Goal: Information Seeking & Learning: Learn about a topic

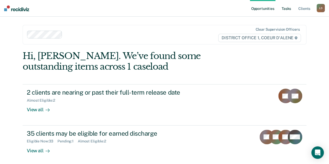
click at [288, 10] on link "Tasks" at bounding box center [285, 8] width 11 height 17
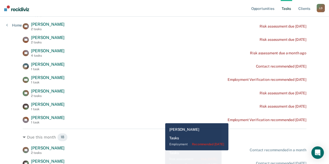
scroll to position [104, 0]
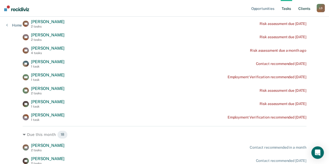
click at [307, 8] on link "Client s" at bounding box center [304, 8] width 14 height 17
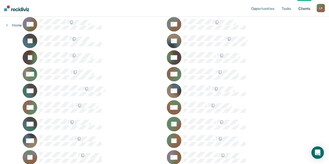
scroll to position [260, 0]
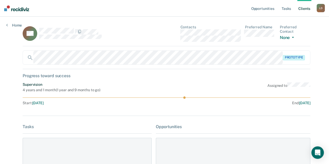
click at [6, 25] on div "Home" at bounding box center [14, 22] width 28 height 11
click at [8, 25] on link "Home" at bounding box center [14, 25] width 16 height 5
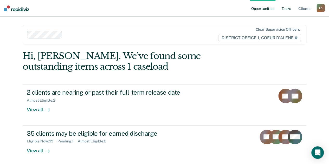
click at [287, 10] on link "Tasks" at bounding box center [285, 8] width 11 height 17
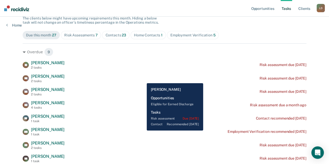
scroll to position [104, 0]
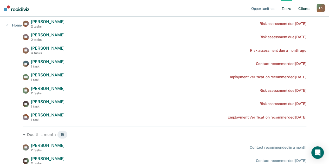
click at [304, 7] on link "Client s" at bounding box center [304, 8] width 14 height 17
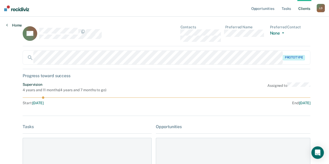
click at [8, 25] on link "Home" at bounding box center [14, 25] width 16 height 5
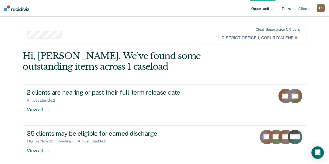
click at [287, 8] on link "Tasks" at bounding box center [285, 8] width 11 height 17
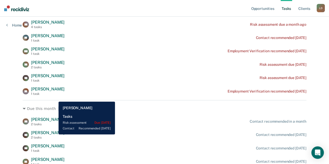
scroll to position [182, 0]
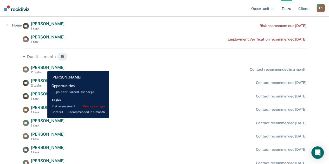
click at [43, 67] on span "[PERSON_NAME]" at bounding box center [48, 67] width 34 height 5
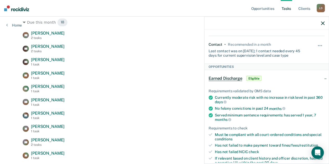
scroll to position [208, 0]
